Goal: Task Accomplishment & Management: Complete application form

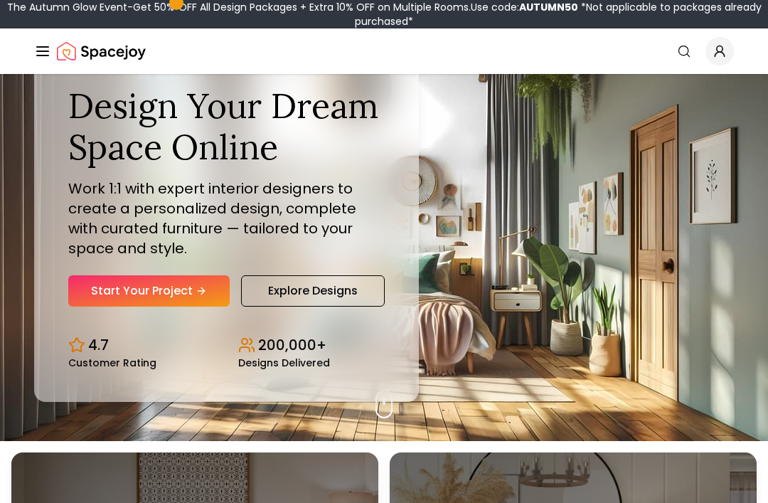
scroll to position [54, 0]
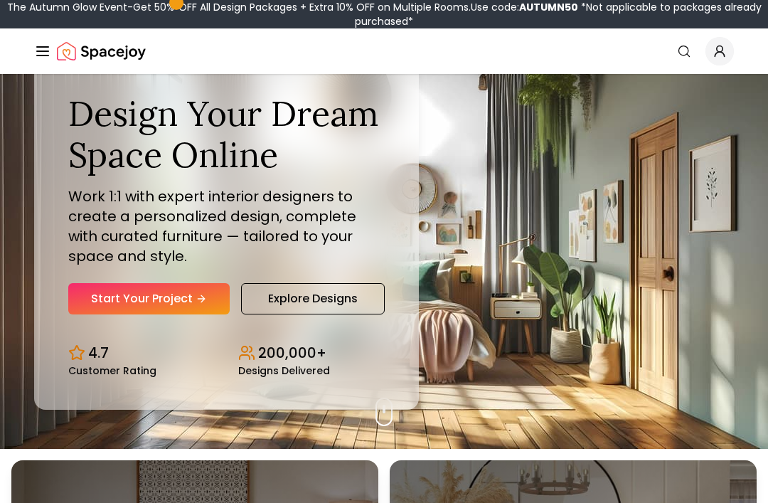
click at [175, 314] on link "Start Your Project" at bounding box center [148, 298] width 161 height 31
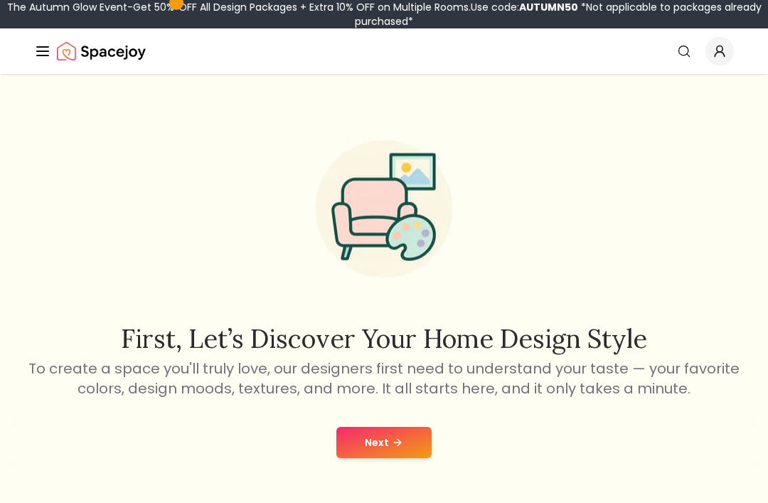
click at [392, 432] on button "Next" at bounding box center [383, 442] width 95 height 31
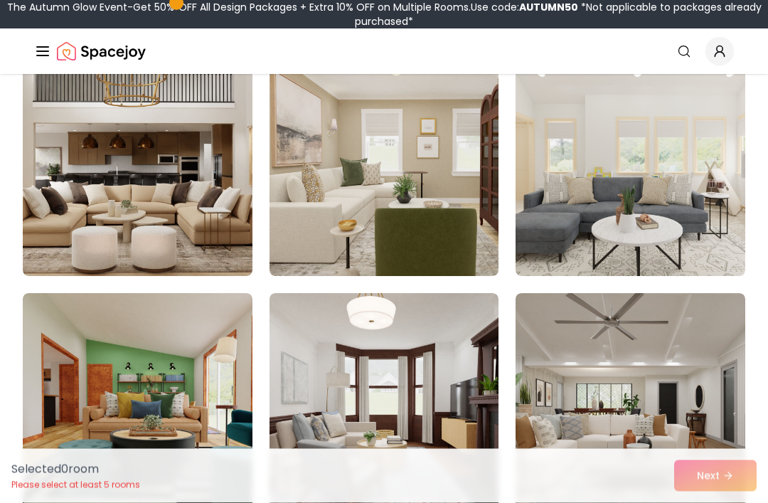
scroll to position [407, 0]
click at [133, 190] on img at bounding box center [138, 161] width 230 height 227
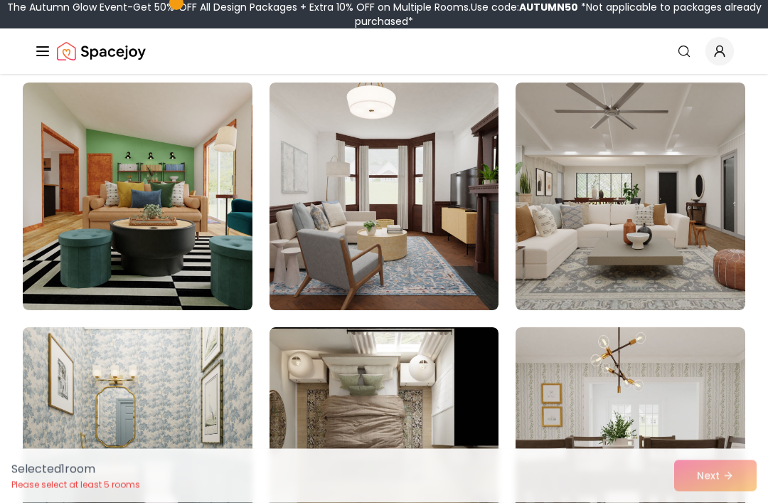
click at [607, 233] on img at bounding box center [630, 196] width 230 height 227
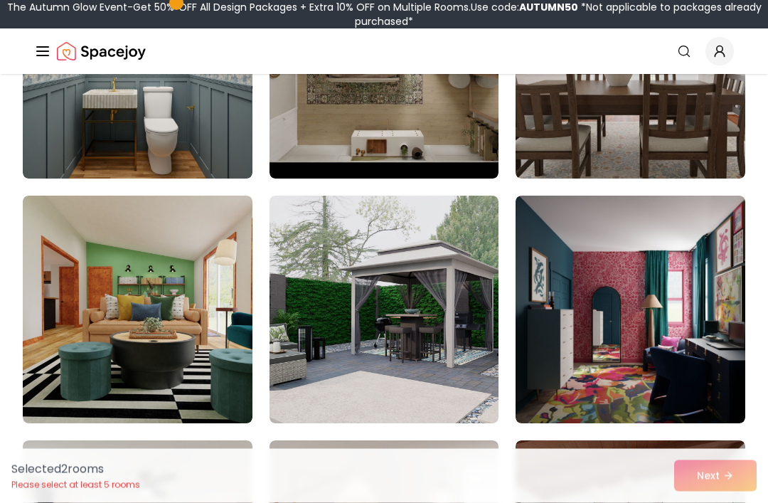
scroll to position [993, 0]
click at [416, 332] on img at bounding box center [384, 308] width 230 height 227
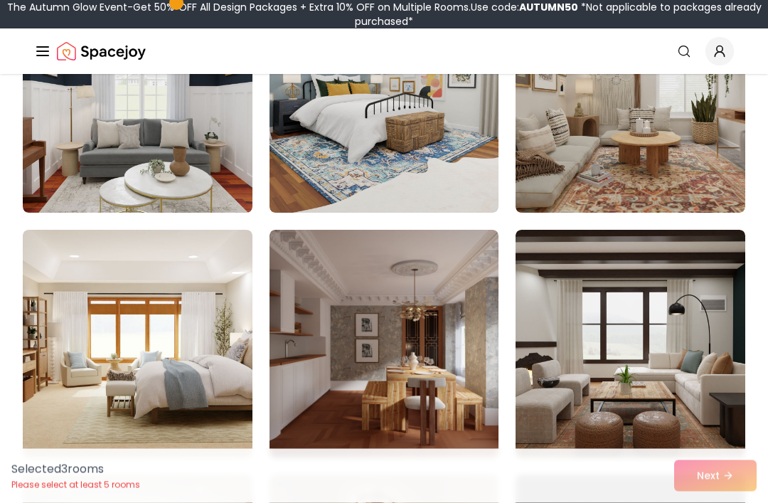
scroll to position [1700, 0]
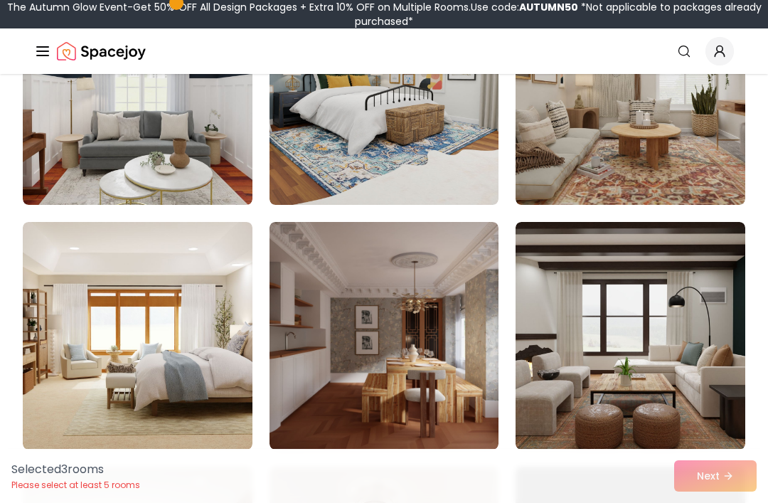
click at [597, 164] on img at bounding box center [630, 90] width 230 height 227
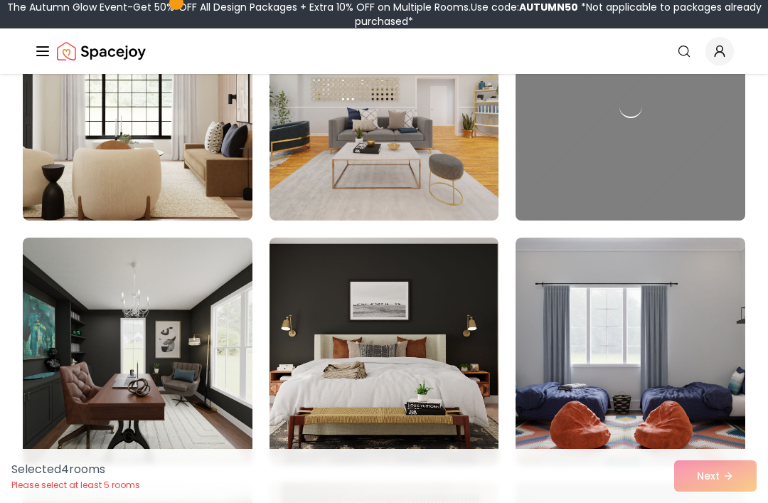
click at [414, 315] on img at bounding box center [384, 350] width 230 height 227
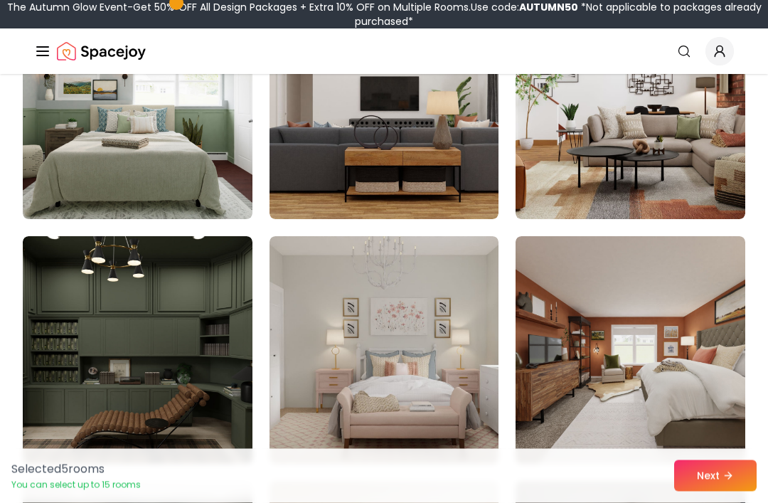
scroll to position [2910, 0]
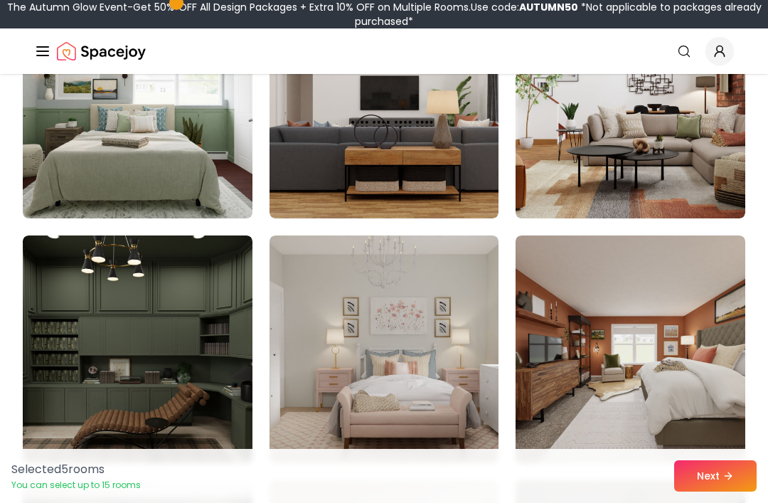
click at [700, 491] on button "Next" at bounding box center [715, 475] width 82 height 31
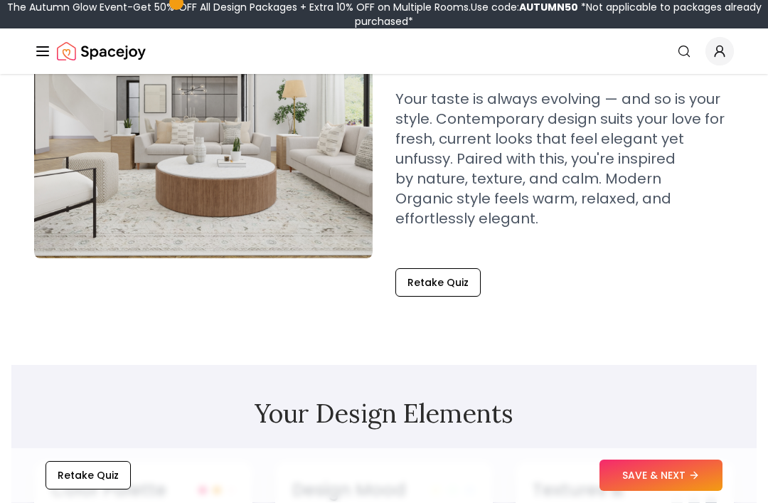
scroll to position [201, 0]
click at [642, 491] on button "SAVE & NEXT" at bounding box center [660, 475] width 123 height 31
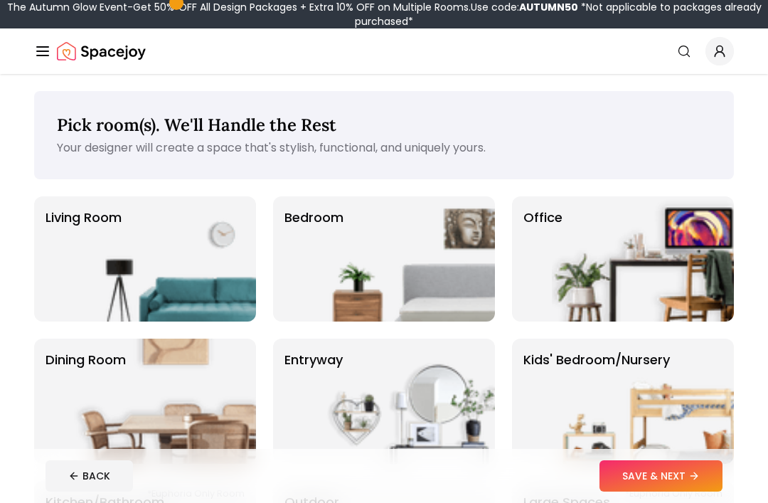
click at [376, 273] on img at bounding box center [404, 258] width 182 height 125
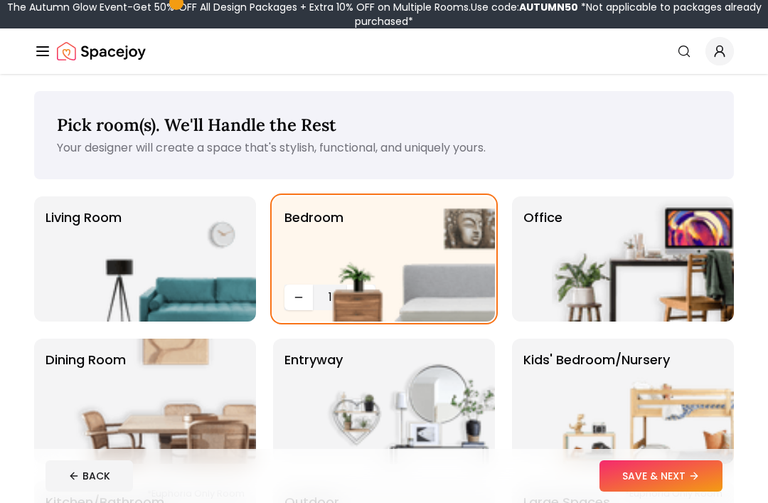
click at [337, 295] on img at bounding box center [404, 258] width 182 height 125
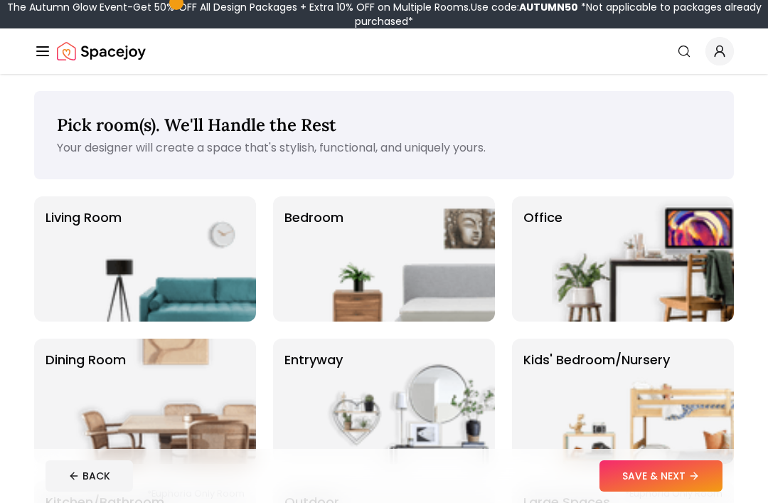
click at [363, 280] on img at bounding box center [404, 258] width 182 height 125
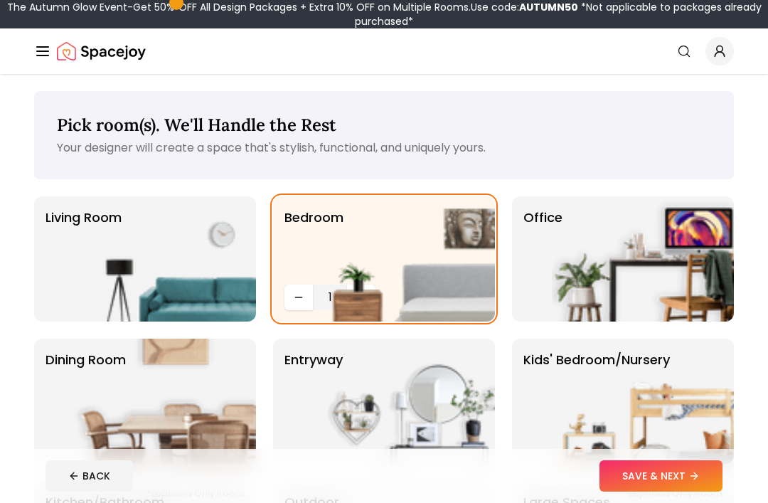
click at [294, 289] on button "Decrease quantity" at bounding box center [298, 297] width 28 height 26
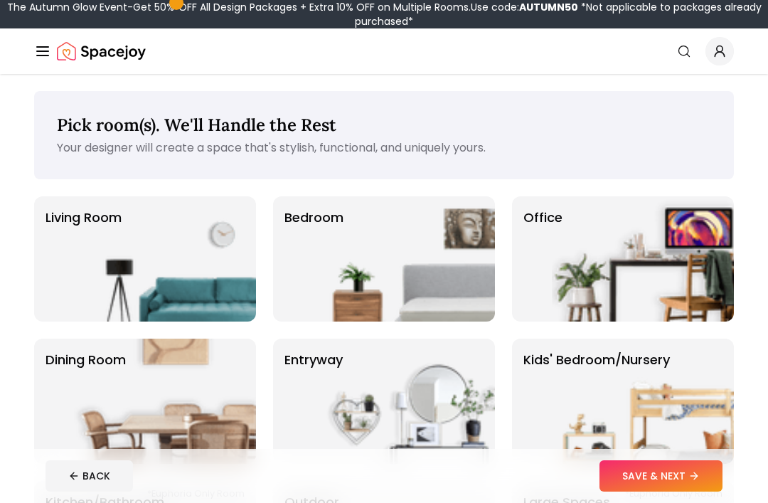
click at [274, 312] on div "Bedroom" at bounding box center [384, 258] width 222 height 125
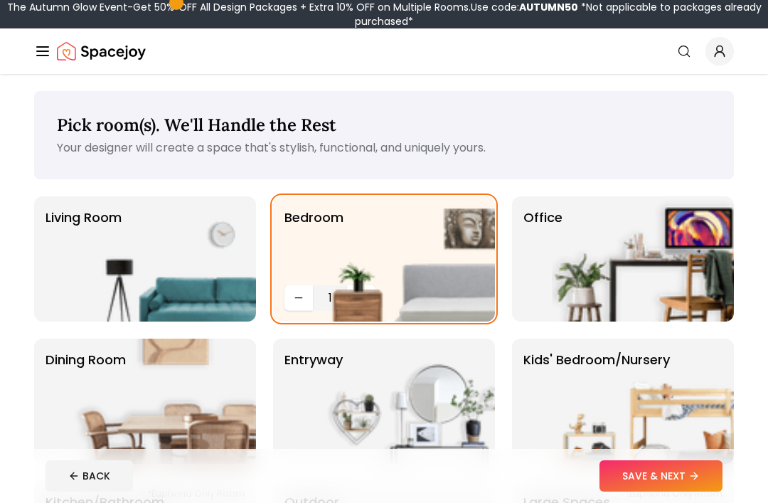
click at [411, 255] on img at bounding box center [404, 258] width 182 height 125
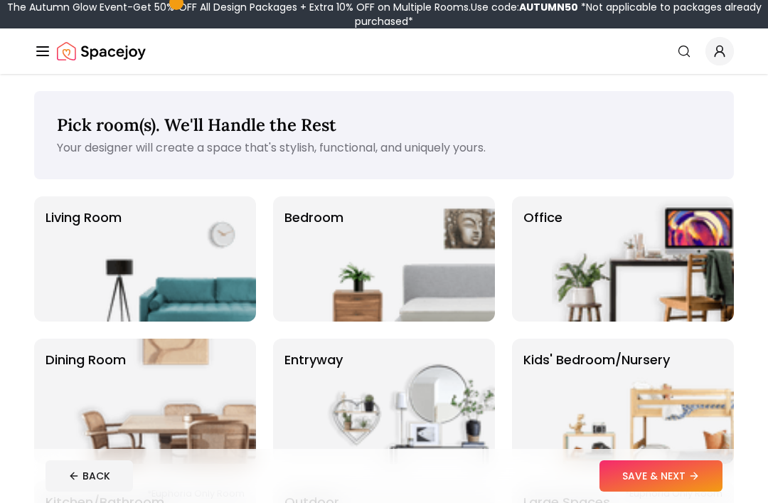
click at [429, 272] on img at bounding box center [404, 258] width 182 height 125
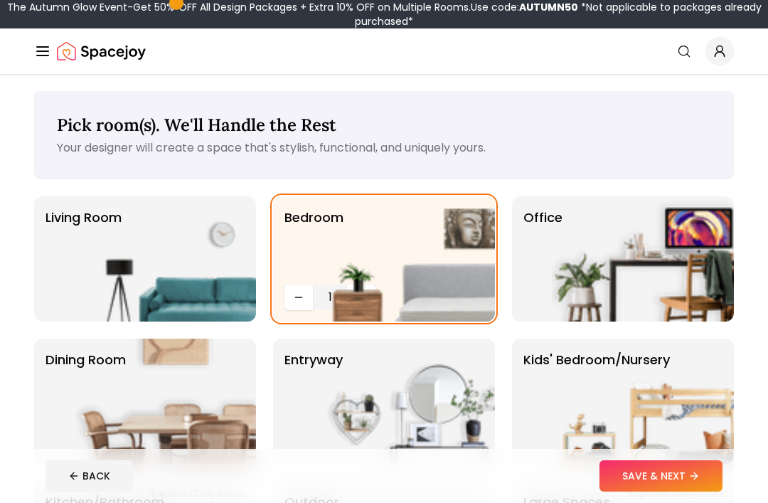
click at [675, 473] on button "SAVE & NEXT" at bounding box center [660, 475] width 123 height 31
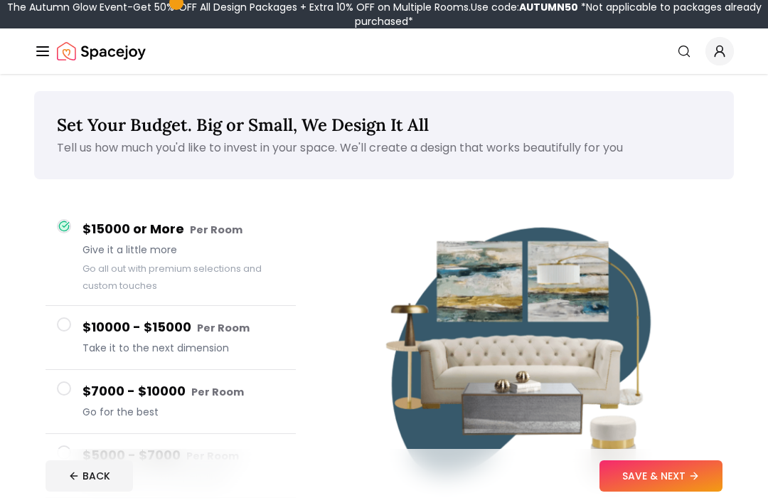
click at [636, 470] on button "SAVE & NEXT" at bounding box center [660, 475] width 123 height 31
